Goal: Book appointment/travel/reservation

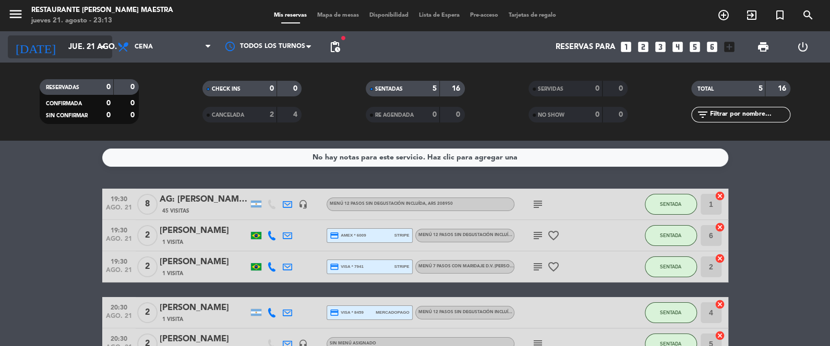
click at [87, 49] on input "jue. 21 ago." at bounding box center [113, 47] width 100 height 19
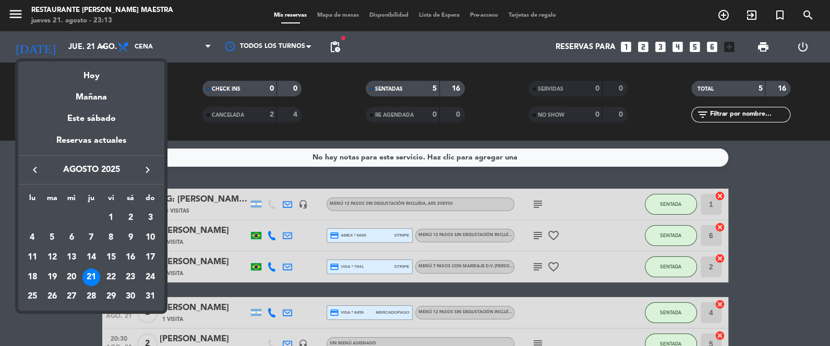
click at [163, 37] on div at bounding box center [415, 173] width 830 height 346
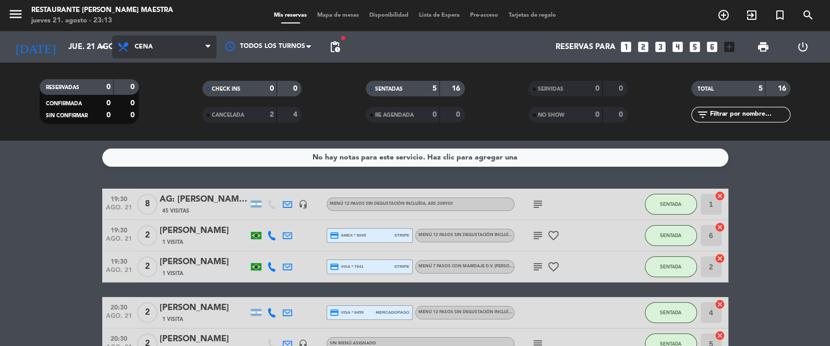
drag, startPoint x: 163, startPoint y: 38, endPoint x: 163, endPoint y: 43, distance: 5.7
click at [163, 39] on span "Cena" at bounding box center [164, 46] width 104 height 23
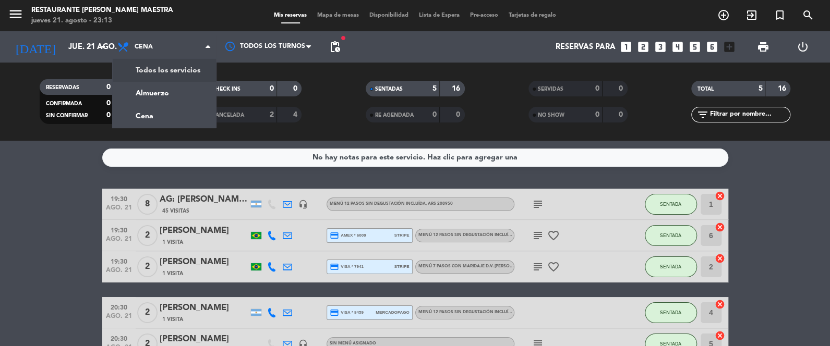
click at [170, 67] on div "menu Restaurante [PERSON_NAME] Maestra [DATE] 21. agosto - 23:13 Mis reservas M…" at bounding box center [415, 70] width 830 height 141
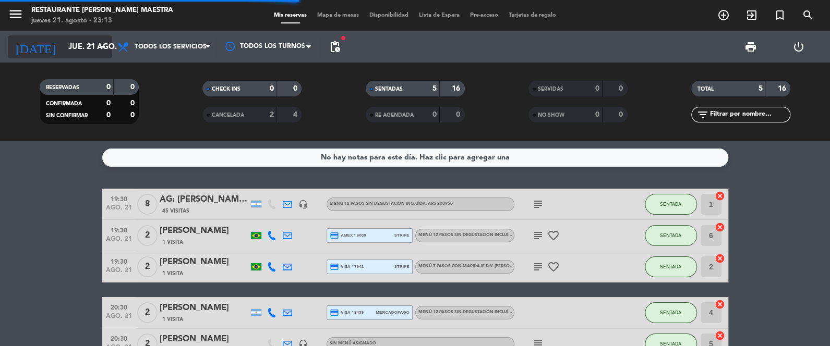
click at [89, 49] on input "jue. 21 ago." at bounding box center [113, 47] width 100 height 19
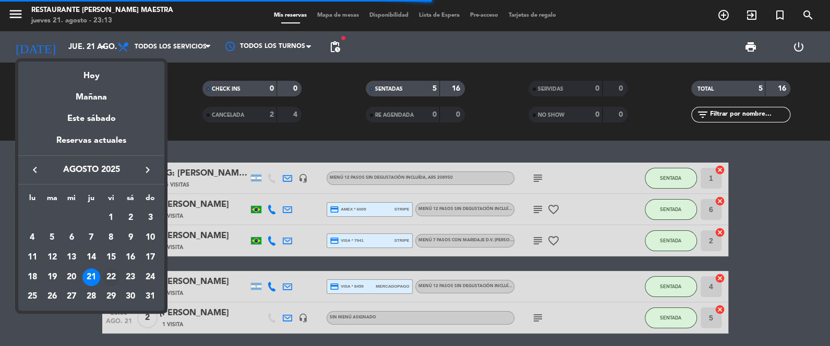
click at [105, 272] on div "22" at bounding box center [111, 278] width 18 height 18
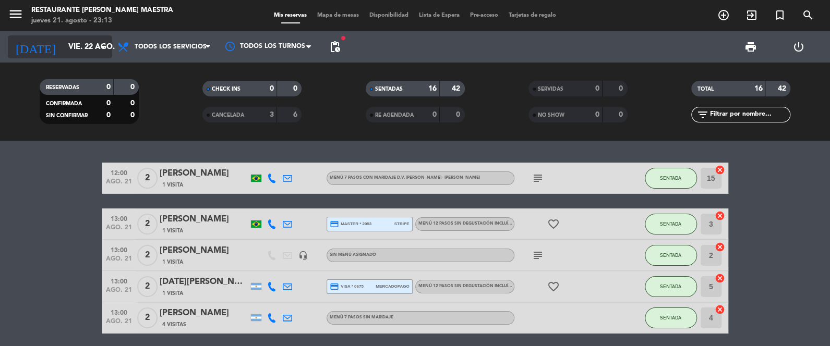
click at [89, 50] on input "vie. 22 ago." at bounding box center [113, 47] width 100 height 19
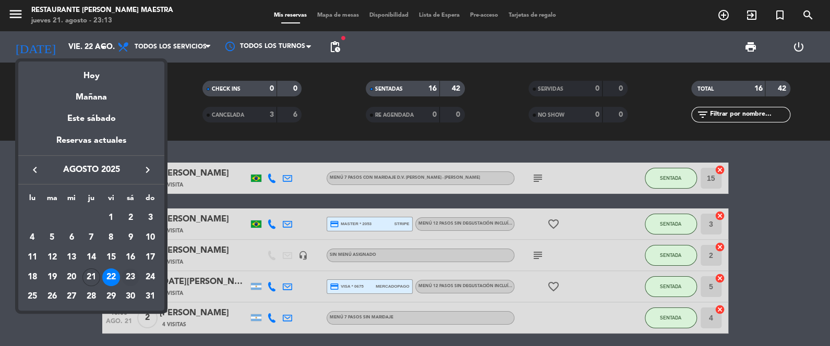
click at [135, 278] on div "23" at bounding box center [131, 278] width 18 height 18
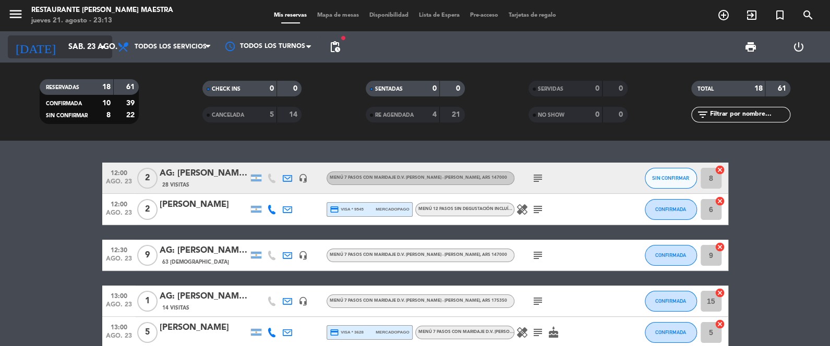
click at [95, 50] on input "sáb. 23 ago." at bounding box center [113, 47] width 100 height 19
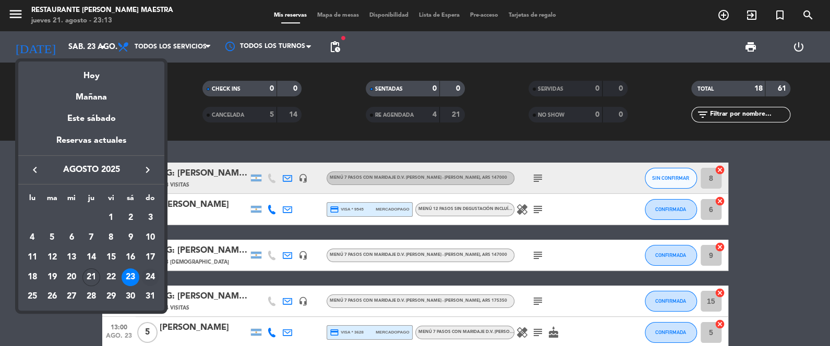
click at [145, 268] on td "24" at bounding box center [150, 278] width 20 height 20
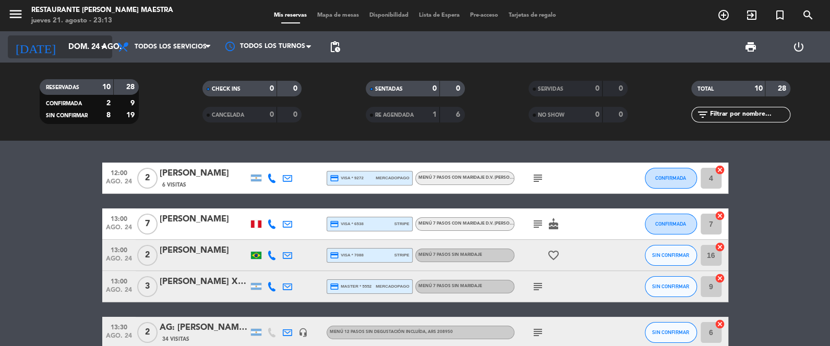
click at [90, 38] on input "dom. 24 ago." at bounding box center [113, 47] width 100 height 19
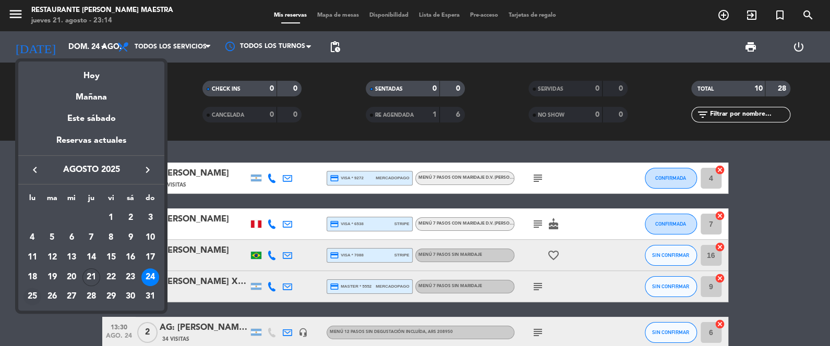
click at [38, 299] on div "25" at bounding box center [32, 297] width 18 height 18
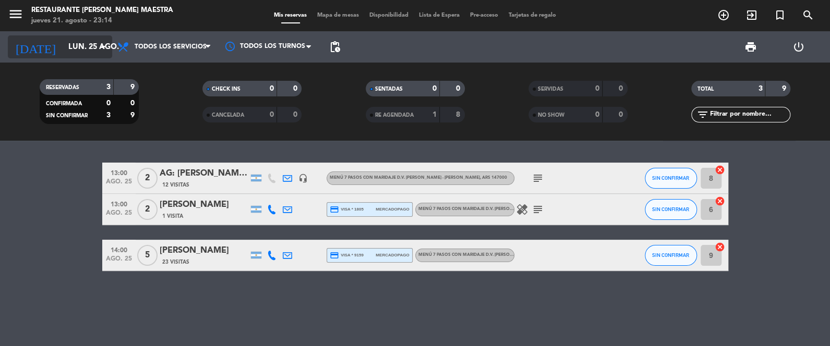
click at [77, 48] on input "lun. 25 ago." at bounding box center [113, 47] width 100 height 19
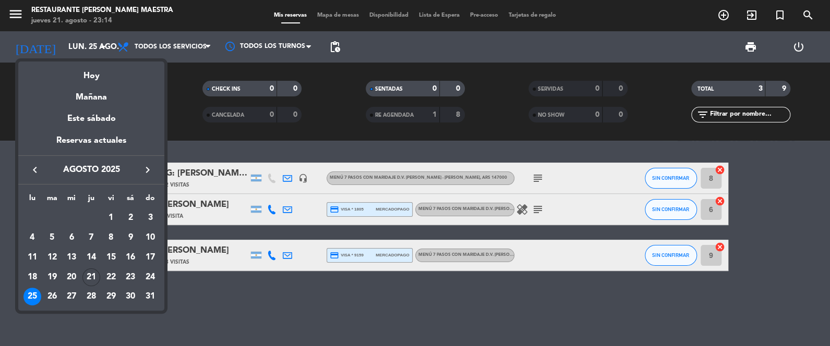
click at [54, 298] on div "26" at bounding box center [52, 297] width 18 height 18
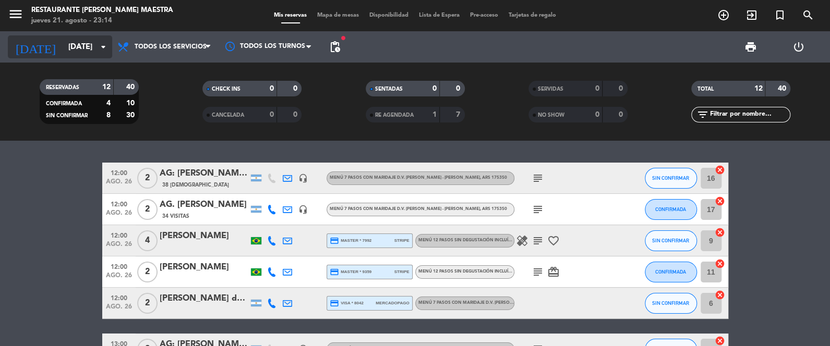
click at [77, 47] on input "[DATE]" at bounding box center [113, 47] width 100 height 19
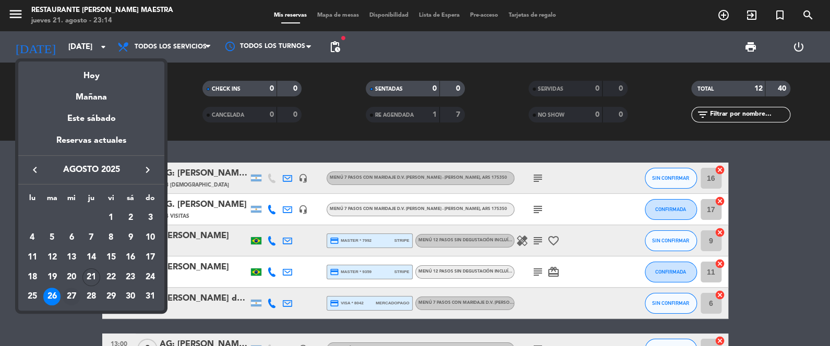
click at [71, 298] on div "27" at bounding box center [72, 297] width 18 height 18
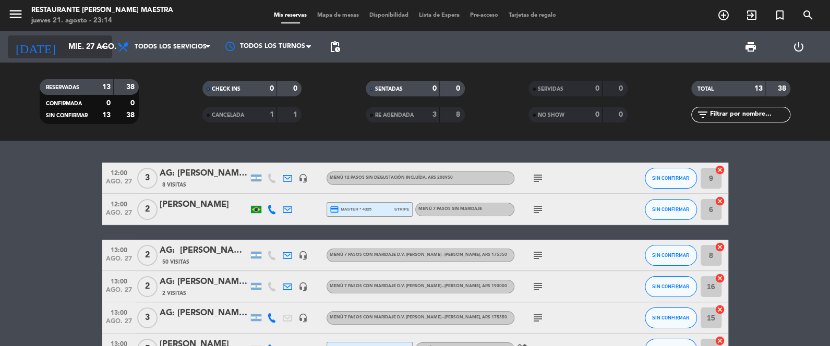
click at [89, 45] on input "mié. 27 ago." at bounding box center [113, 47] width 100 height 19
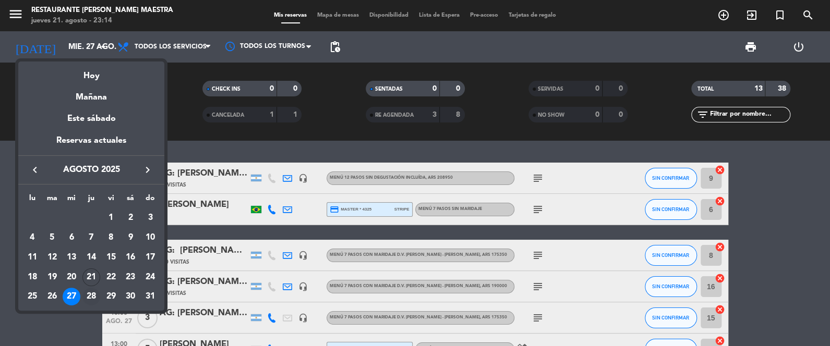
click at [95, 292] on div "28" at bounding box center [91, 297] width 18 height 18
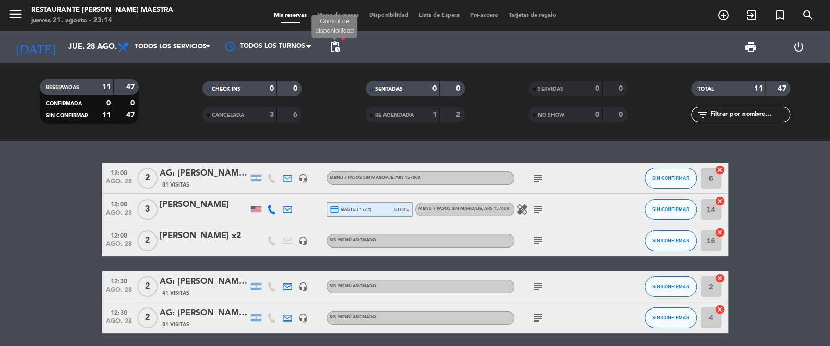
click at [332, 51] on span "pending_actions" at bounding box center [335, 47] width 13 height 13
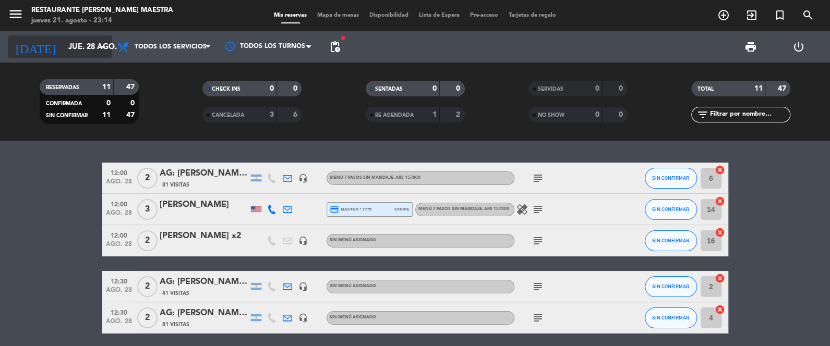
click at [98, 49] on icon "arrow_drop_down" at bounding box center [103, 47] width 13 height 13
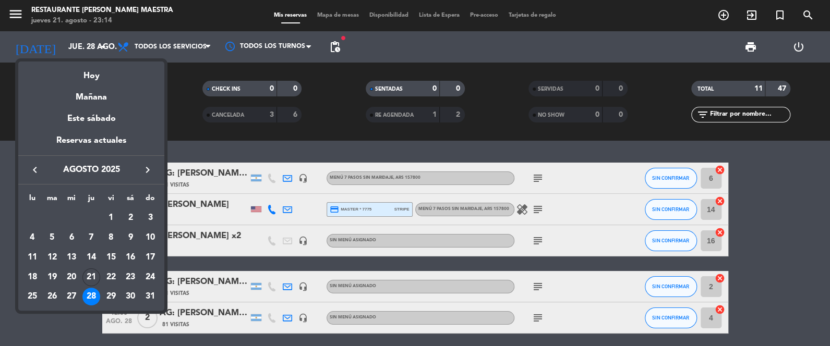
click at [116, 294] on div "29" at bounding box center [111, 297] width 18 height 18
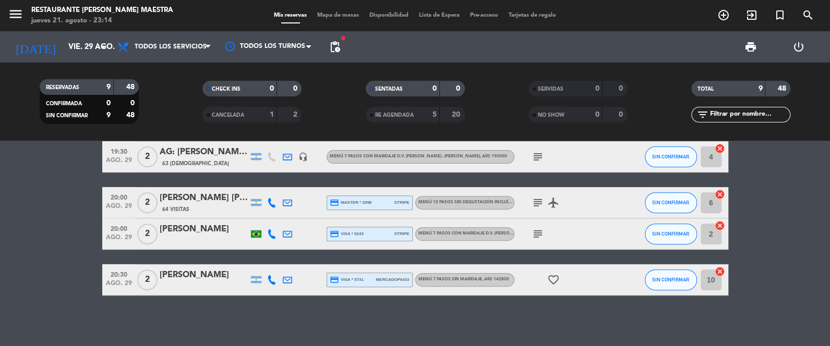
scroll to position [223, 0]
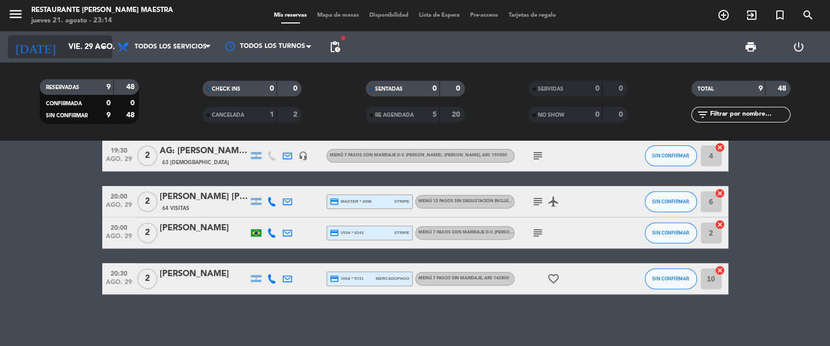
click at [92, 41] on input "vie. 29 ago." at bounding box center [113, 47] width 100 height 19
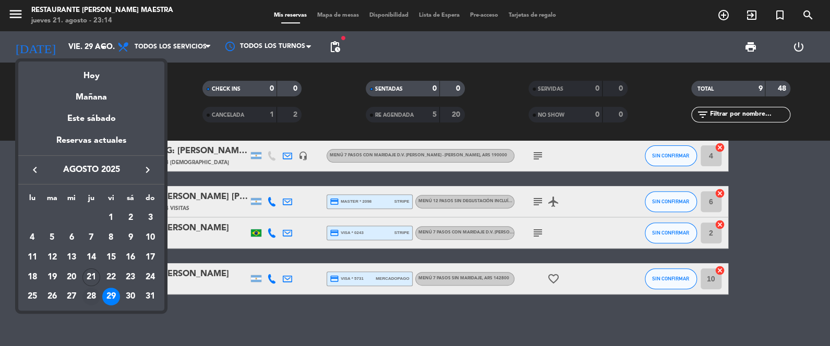
click at [87, 296] on div "28" at bounding box center [91, 297] width 18 height 18
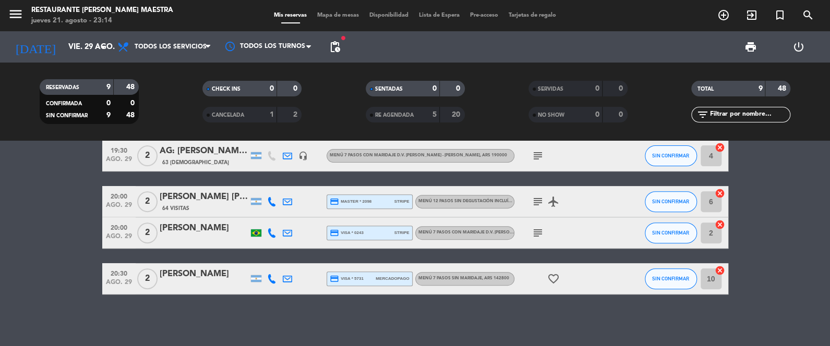
type input "jue. 28 ago."
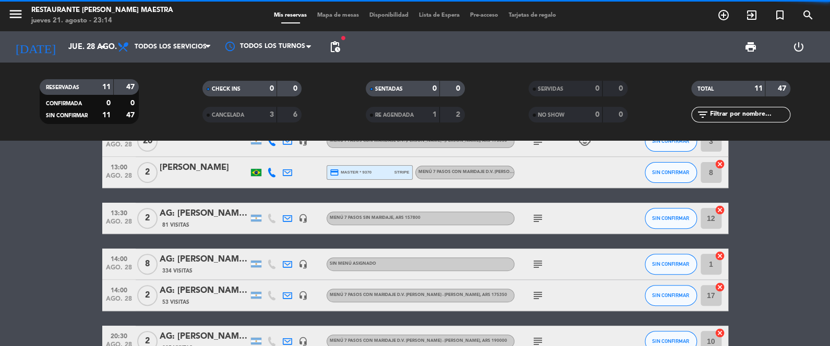
click at [17, 198] on bookings-row "12:00 [DATE] 2 AG: [PERSON_NAME] Junior X2/ NITES 81 Visitas headset_mic Menú 7…" at bounding box center [415, 148] width 830 height 417
